Goal: Information Seeking & Learning: Understand process/instructions

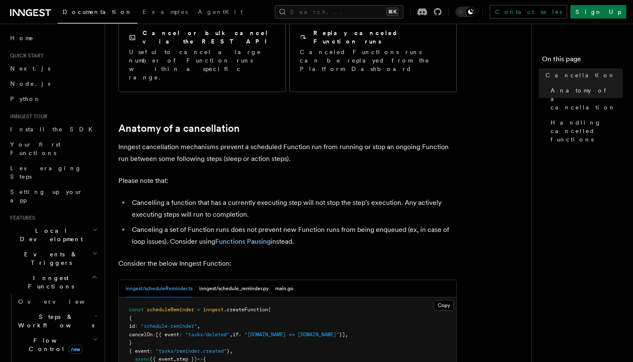
scroll to position [255, 0]
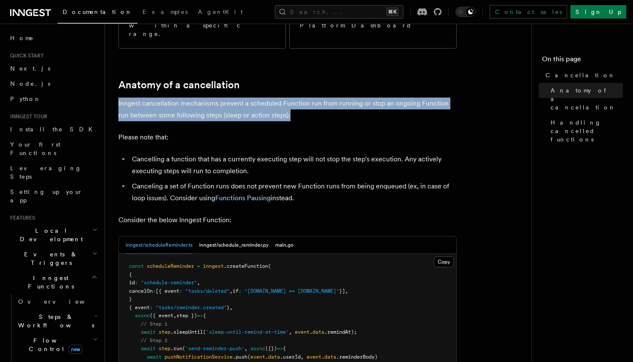
drag, startPoint x: 284, startPoint y: 64, endPoint x: 114, endPoint y: 53, distance: 170.8
click at [114, 53] on div "Features Inngest Functions Cancellation Cancellation is a useful mechanism for …" at bounding box center [335, 298] width 461 height 1106
click at [132, 98] on p "Inngest cancellation mechanisms prevent a scheduled Function run from running o…" at bounding box center [287, 110] width 338 height 24
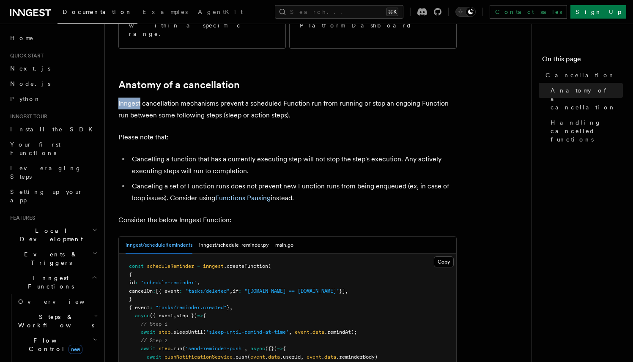
click at [132, 98] on p "Inngest cancellation mechanisms prevent a scheduled Function run from running o…" at bounding box center [287, 110] width 338 height 24
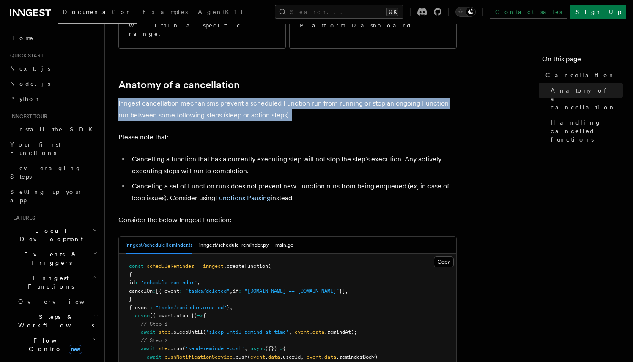
click at [132, 98] on p "Inngest cancellation mechanisms prevent a scheduled Function run from running o…" at bounding box center [287, 110] width 338 height 24
click at [162, 98] on p "Inngest cancellation mechanisms prevent a scheduled Function run from running o…" at bounding box center [287, 110] width 338 height 24
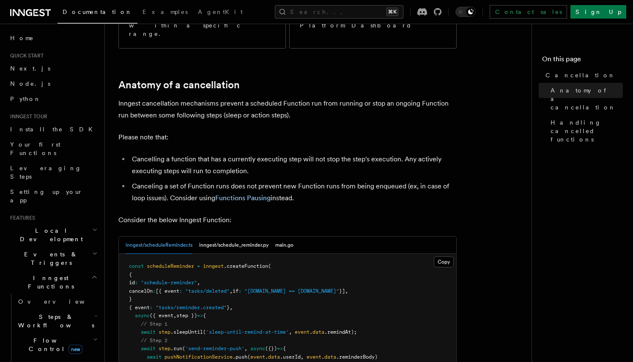
click at [406, 98] on p "Inngest cancellation mechanisms prevent a scheduled Function run from running o…" at bounding box center [287, 110] width 338 height 24
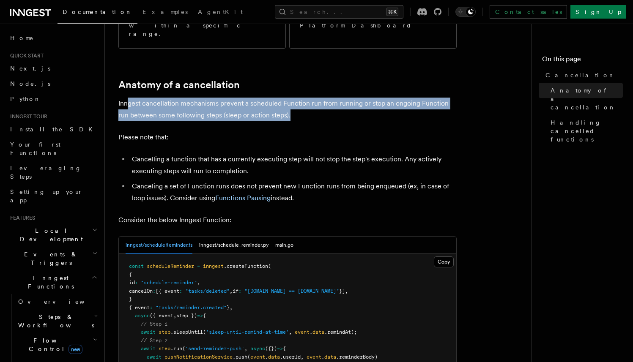
drag, startPoint x: 126, startPoint y: 53, endPoint x: 301, endPoint y: 64, distance: 175.0
click at [301, 98] on p "Inngest cancellation mechanisms prevent a scheduled Function run from running o…" at bounding box center [287, 110] width 338 height 24
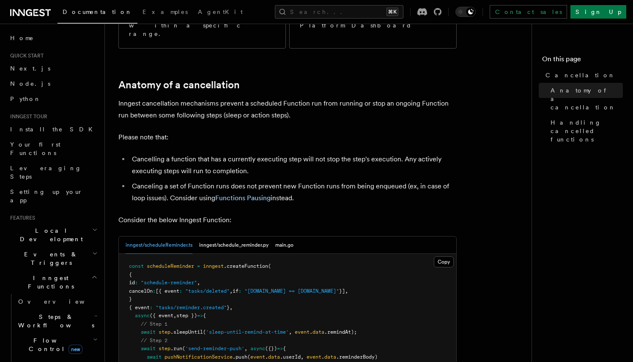
click at [301, 98] on p "Inngest cancellation mechanisms prevent a scheduled Function run from running o…" at bounding box center [287, 110] width 338 height 24
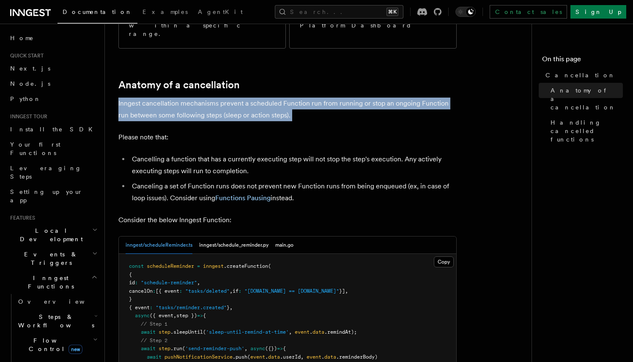
click at [301, 98] on p "Inngest cancellation mechanisms prevent a scheduled Function run from running o…" at bounding box center [287, 110] width 338 height 24
click at [317, 98] on p "Inngest cancellation mechanisms prevent a scheduled Function run from running o…" at bounding box center [287, 110] width 338 height 24
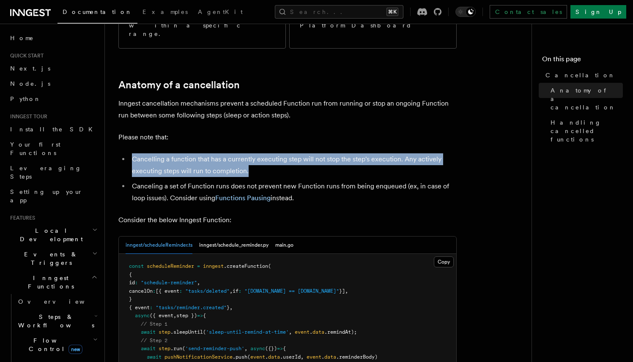
drag, startPoint x: 271, startPoint y: 120, endPoint x: 131, endPoint y: 108, distance: 140.5
click at [131, 154] on li "Cancelling a function that has a currently executing step will not stop the ste…" at bounding box center [292, 166] width 327 height 24
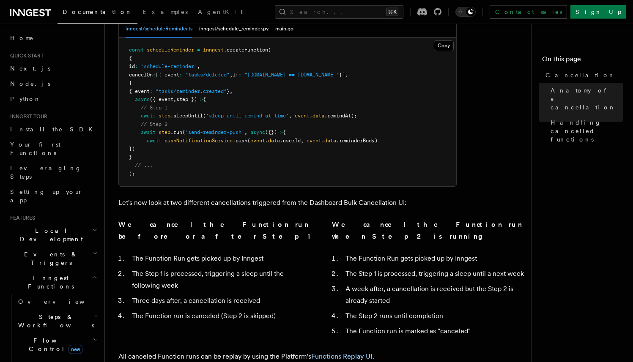
scroll to position [489, 0]
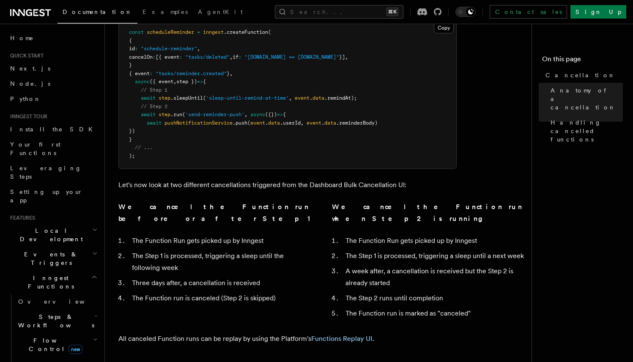
click at [224, 179] on p "Let's now look at two different cancellations triggered from the Dashboard Bulk…" at bounding box center [287, 185] width 338 height 12
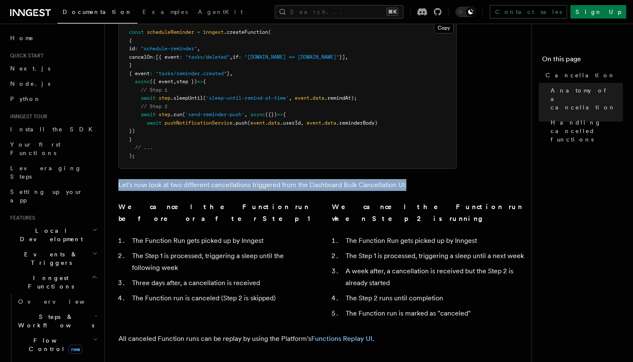
click at [224, 179] on p "Let's now look at two different cancellations triggered from the Dashboard Bulk…" at bounding box center [287, 185] width 338 height 12
click at [241, 179] on p "Let's now look at two different cancellations triggered from the Dashboard Bulk…" at bounding box center [287, 185] width 338 height 12
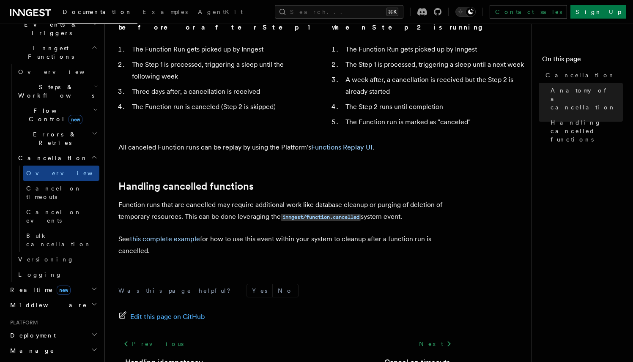
scroll to position [219, 0]
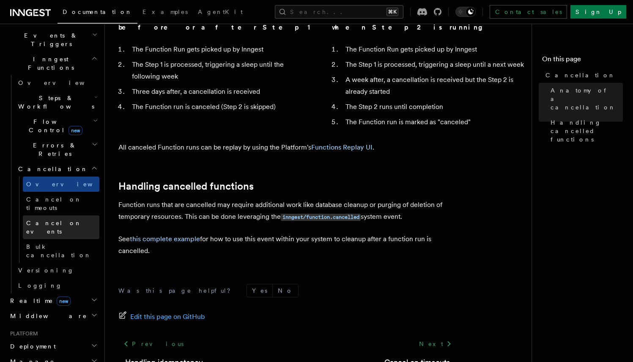
click at [55, 216] on link "Cancel on events" at bounding box center [61, 228] width 77 height 24
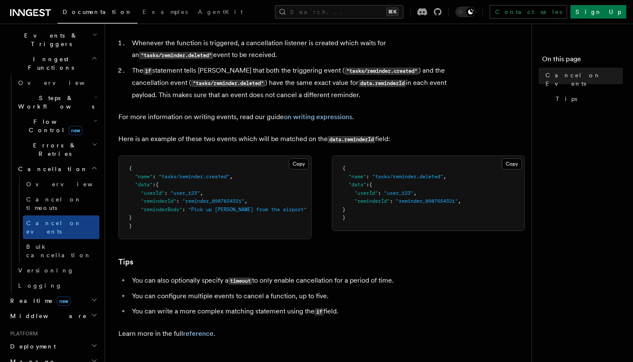
scroll to position [499, 0]
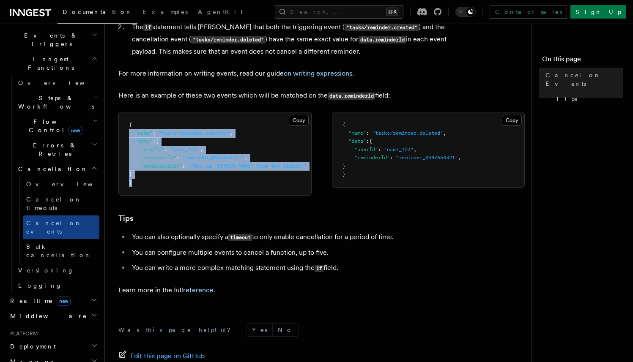
drag, startPoint x: 257, startPoint y: 190, endPoint x: 113, endPoint y: 141, distance: 151.8
click at [125, 143] on pre "{ "name" : "tasks/reminder.created" , "data" : { "userId" : "user_123" , "remin…" at bounding box center [215, 154] width 192 height 83
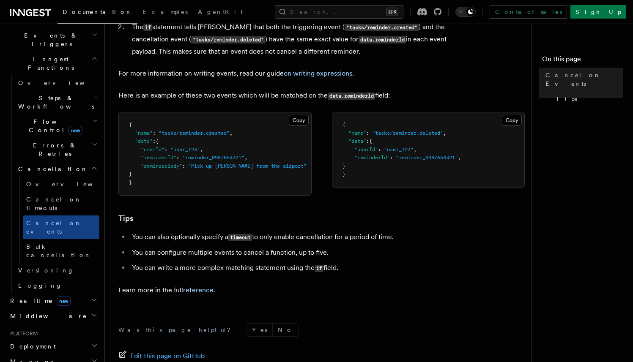
click at [324, 244] on li "You can also optionally specify a timeout to only enable cancellation for a per…" at bounding box center [292, 237] width 327 height 12
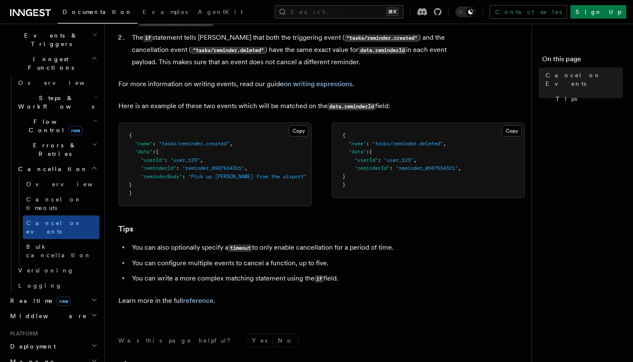
click at [63, 94] on span "Steps & Workflows" at bounding box center [55, 102] width 80 height 17
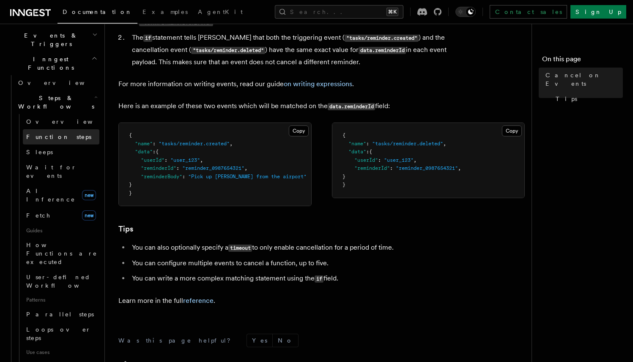
click at [54, 134] on span "Function steps" at bounding box center [58, 137] width 65 height 7
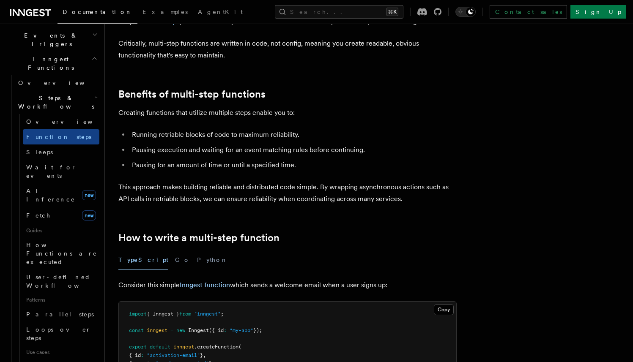
scroll to position [80, 0]
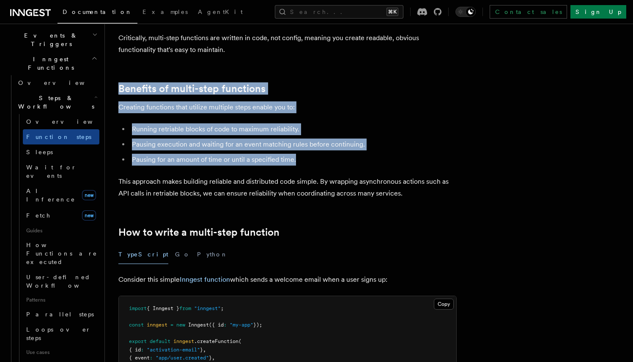
drag, startPoint x: 332, startPoint y: 160, endPoint x: 153, endPoint y: 71, distance: 200.1
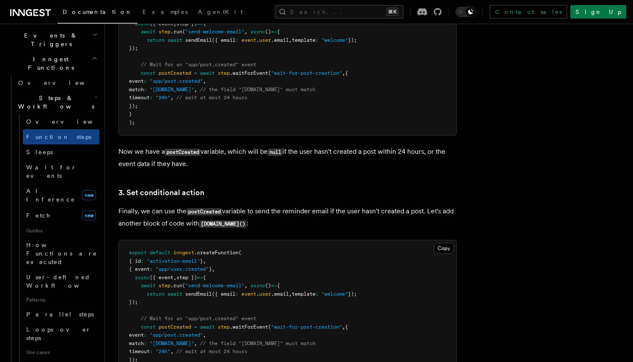
scroll to position [1141, 0]
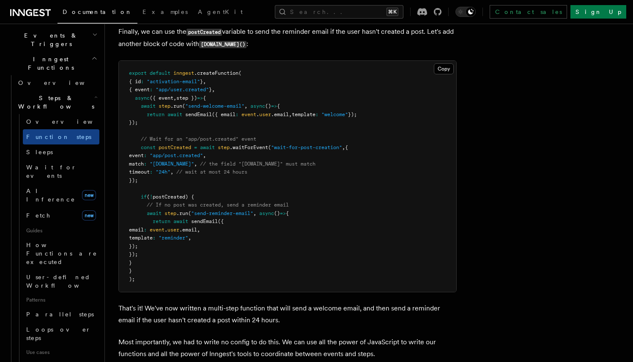
drag, startPoint x: 373, startPoint y: 149, endPoint x: 140, endPoint y: 151, distance: 233.0
click at [140, 151] on pre "export default inngest .createFunction ( { id : "activation-email" } , { event …" at bounding box center [288, 176] width 338 height 231
click at [185, 151] on span "postCreated" at bounding box center [175, 148] width 33 height 6
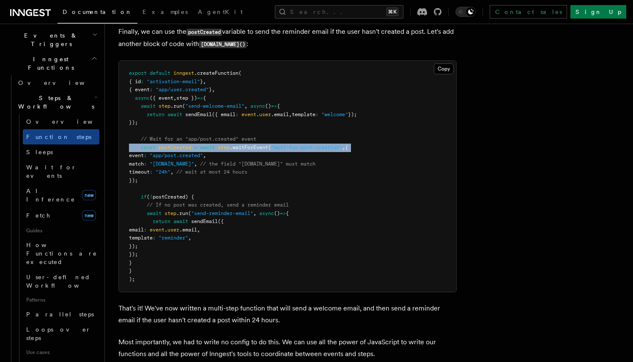
click at [185, 151] on span "postCreated" at bounding box center [175, 148] width 33 height 6
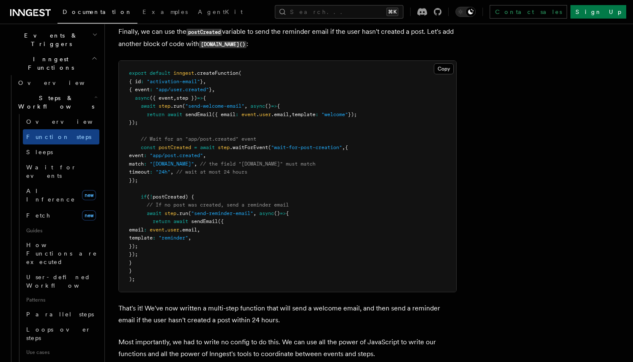
click at [231, 158] on pre "export default inngest .createFunction ( { id : "activation-email" } , { event …" at bounding box center [288, 176] width 338 height 231
click at [265, 204] on span "// If no post was created, send a reminder email" at bounding box center [218, 205] width 142 height 6
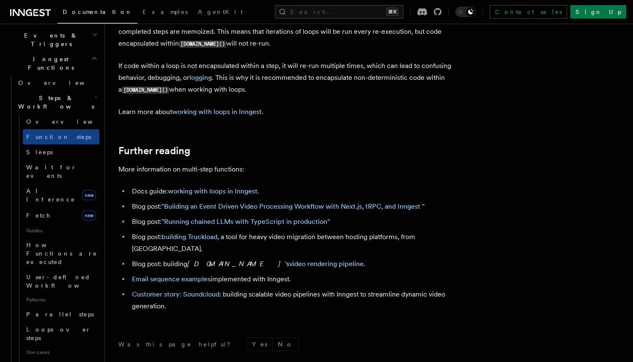
scroll to position [2856, 0]
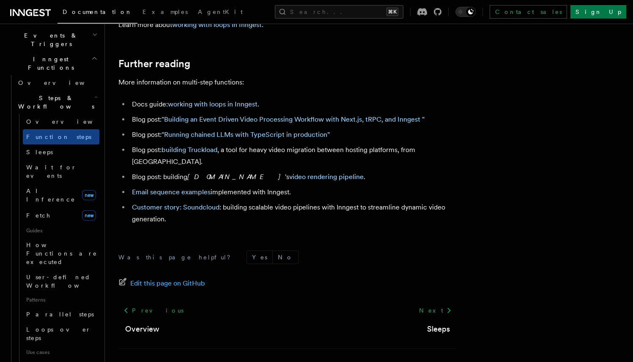
click at [347, 118] on ul "Docs guide: working with loops in Inngest . Blog post: "Building an Event Drive…" at bounding box center [287, 162] width 338 height 127
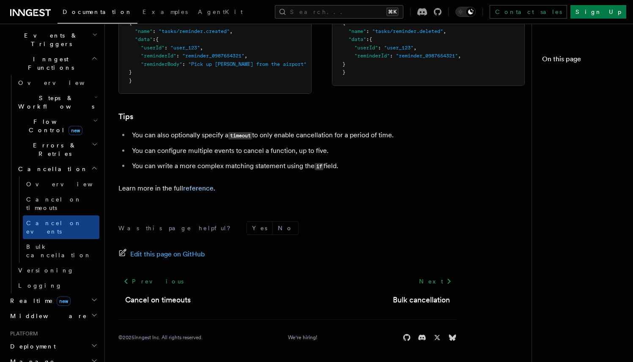
scroll to position [488, 0]
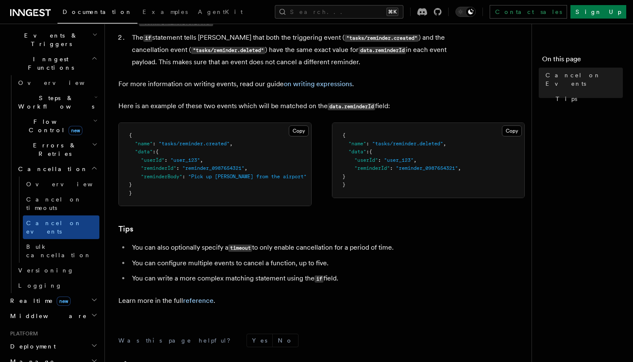
scroll to position [681, 0]
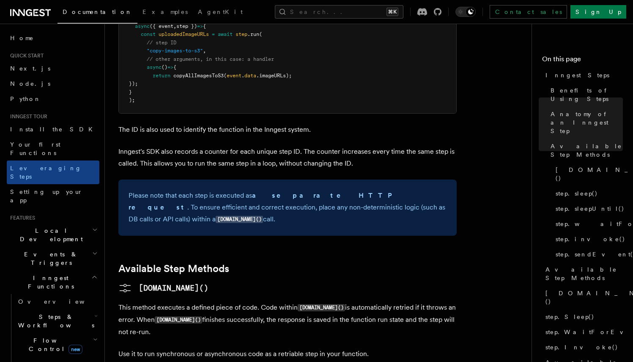
scroll to position [625, 0]
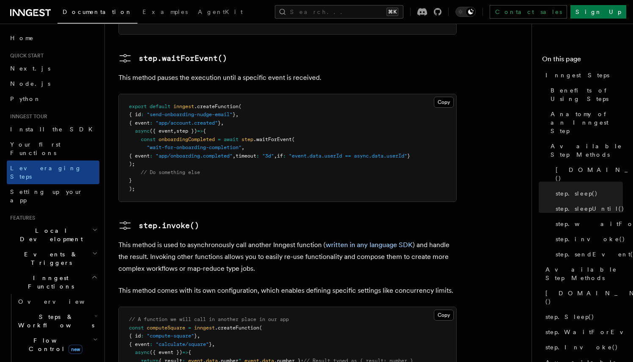
scroll to position [1228, 0]
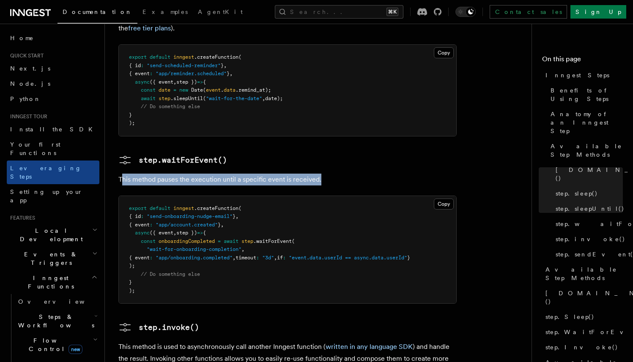
drag, startPoint x: 350, startPoint y: 125, endPoint x: 121, endPoint y: 124, distance: 229.2
click at [121, 174] on p "This method pauses the execution until a specific event is received." at bounding box center [287, 180] width 338 height 12
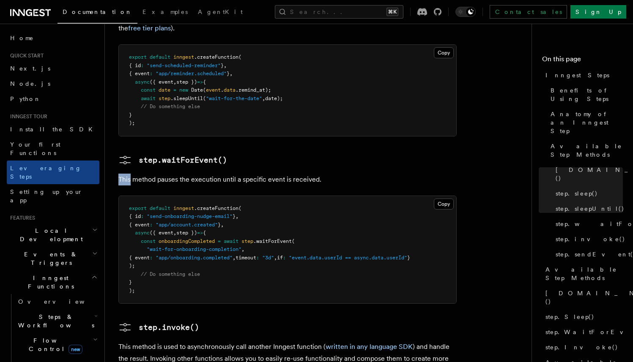
click at [121, 174] on p "This method pauses the execution until a specific event is received." at bounding box center [287, 180] width 338 height 12
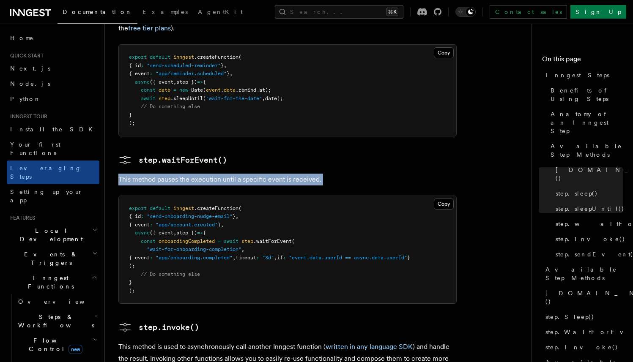
click at [121, 174] on p "This method pauses the execution until a specific event is received." at bounding box center [287, 180] width 338 height 12
click at [164, 174] on p "This method pauses the execution until a specific event is received." at bounding box center [287, 180] width 338 height 12
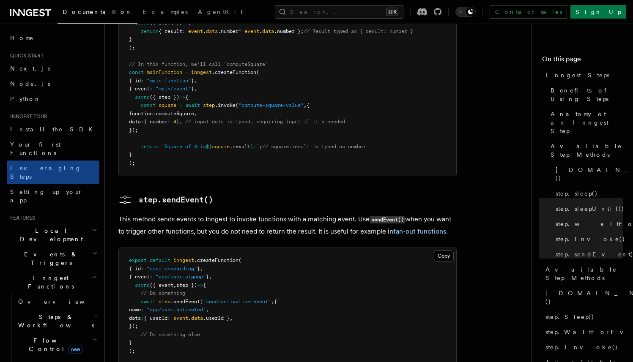
scroll to position [1808, 0]
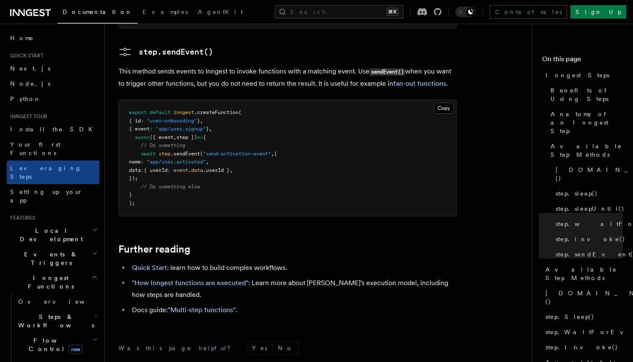
click at [350, 277] on li ""How Inngest functions are executed" : Learn more about Inngest's execution mod…" at bounding box center [292, 289] width 327 height 24
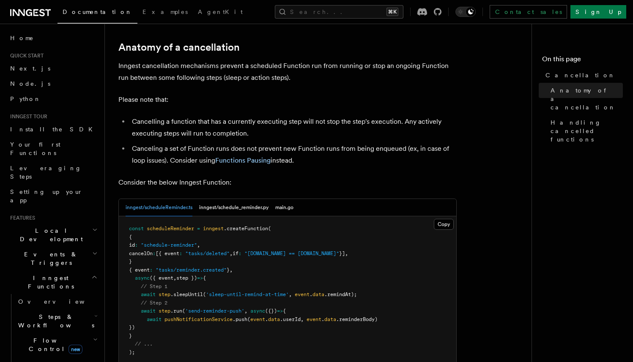
scroll to position [304, 0]
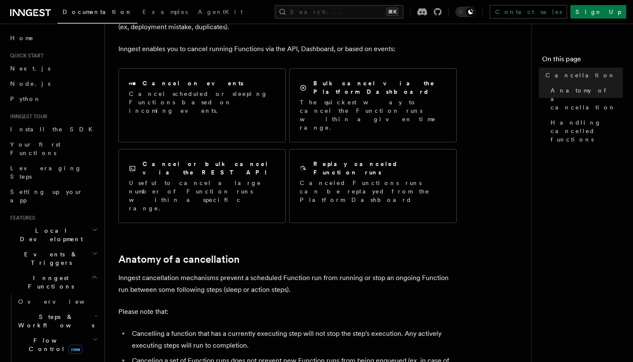
scroll to position [70, 0]
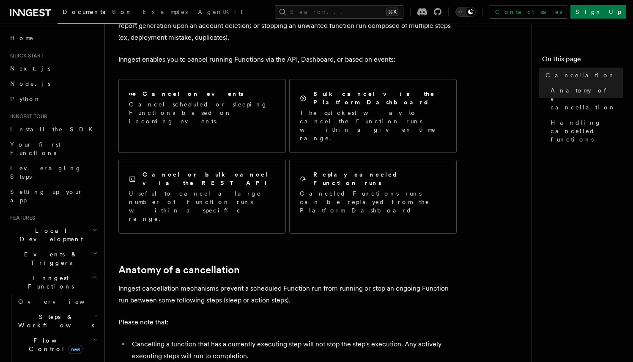
click at [274, 264] on h2 "Anatomy of a cancellation" at bounding box center [287, 270] width 338 height 12
click at [296, 264] on h2 "Anatomy of a cancellation" at bounding box center [287, 270] width 338 height 12
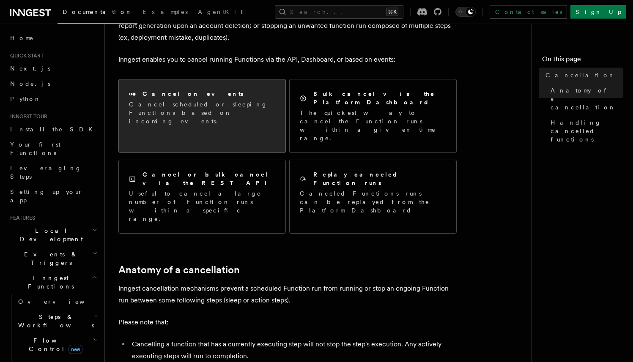
click at [200, 118] on div "Cancel on events Cancel scheduled or sleeping Functions based on incoming event…" at bounding box center [202, 108] width 167 height 56
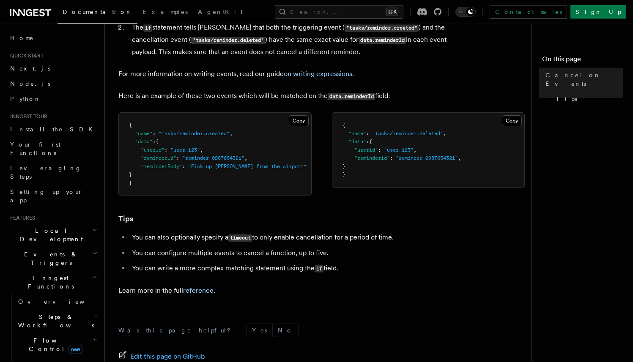
scroll to position [609, 0]
